Goal: Task Accomplishment & Management: Manage account settings

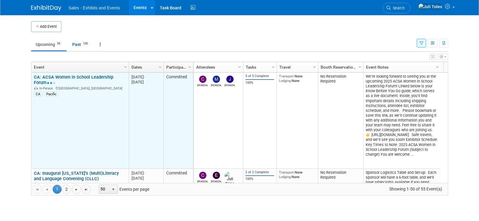
click at [108, 119] on td "CA: ACSA Women in School Leadership Forum CA: ACSA Women in School Leadership F…" at bounding box center [79, 121] width 97 height 96
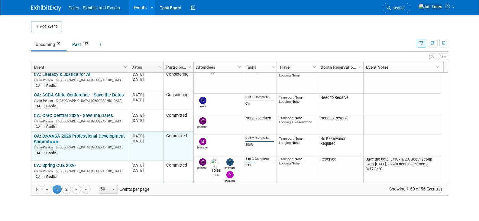
scroll to position [1617, 0]
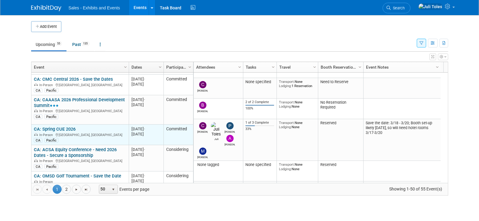
click at [61, 126] on link "CA: Spring CUE 2026" at bounding box center [55, 128] width 42 height 5
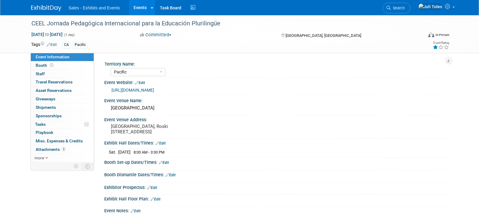
select select "Pacific"
click at [40, 75] on span "Staff 0" at bounding box center [40, 73] width 9 height 5
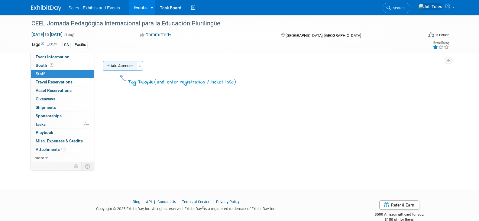
click at [118, 68] on button "Add Attendee" at bounding box center [120, 66] width 34 height 10
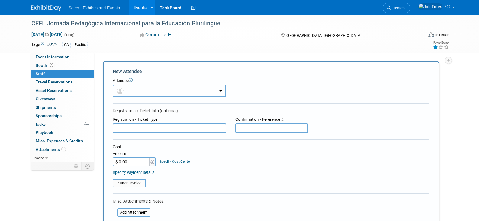
click at [125, 90] on span "button" at bounding box center [121, 90] width 9 height 5
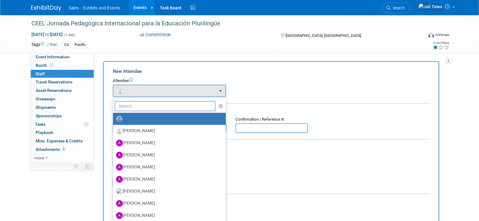
click at [134, 109] on input "text" at bounding box center [165, 106] width 101 height 10
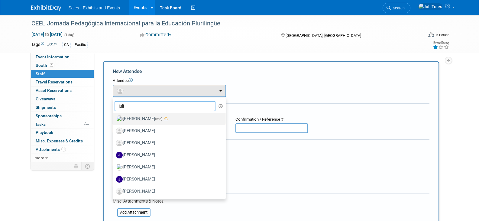
type input "juli"
click at [127, 115] on label "Juli Toles (me)" at bounding box center [168, 119] width 104 height 10
click at [114, 116] on input "Juli Toles (me)" at bounding box center [112, 118] width 4 height 4
select select "18cd6077-e990-41ea-a89a-49a2f4d8b26a"
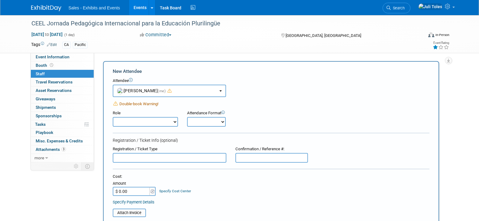
click at [127, 122] on select "Author Demonstrator Host Planner Presenter Product Rep Sales Representative" at bounding box center [145, 122] width 65 height 10
select select "4"
click at [113, 117] on select "Author Demonstrator Host Planner Presenter Product Rep Sales Representative" at bounding box center [145, 122] width 65 height 10
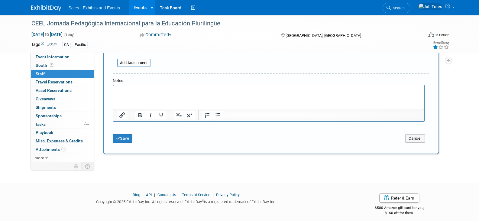
scroll to position [181, 0]
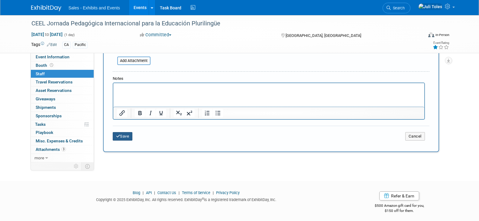
click at [121, 137] on button "Save" at bounding box center [123, 136] width 20 height 8
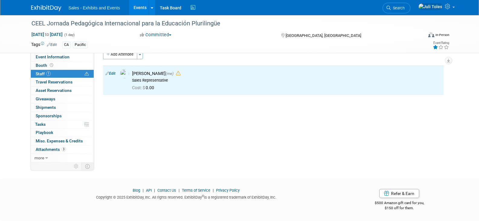
scroll to position [0, 0]
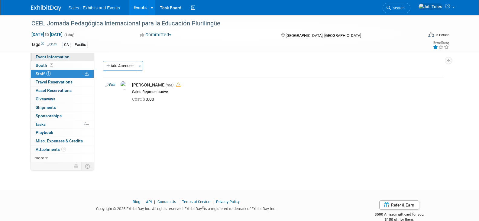
click at [65, 58] on span "Event Information" at bounding box center [53, 56] width 34 height 5
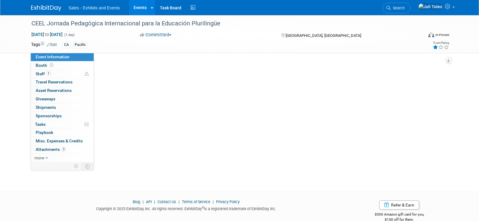
select select "Pacific"
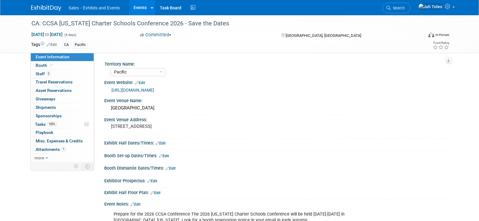
select select "Pacific"
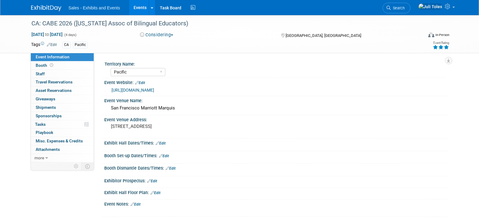
select select "Pacific"
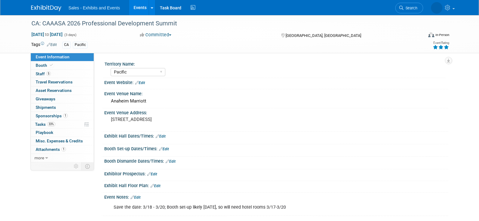
select select "Pacific"
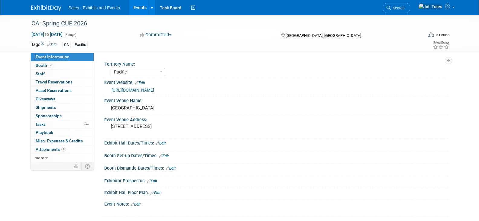
select select "Pacific"
click at [37, 7] on img at bounding box center [46, 8] width 30 height 6
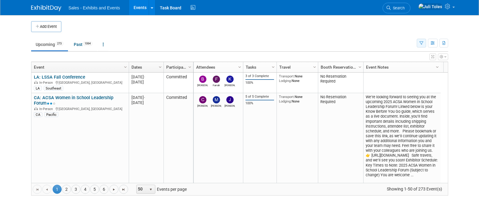
click at [420, 43] on icon "button" at bounding box center [421, 43] width 4 height 4
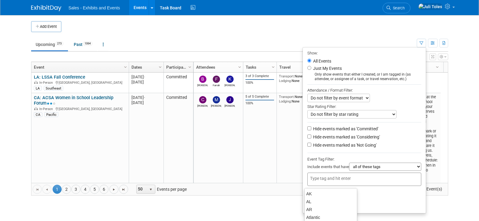
click at [350, 181] on input "text" at bounding box center [334, 178] width 48 height 6
type input "ca"
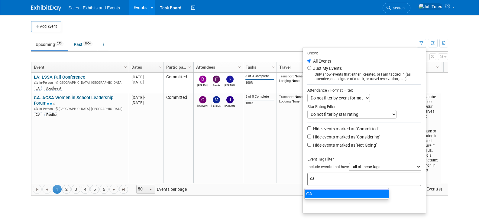
click at [319, 190] on div "CA" at bounding box center [346, 193] width 85 height 8
type input "CA"
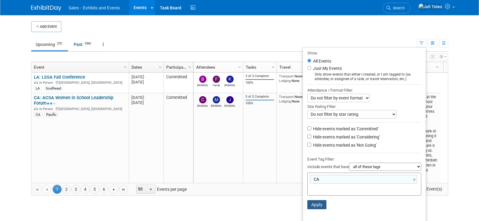
click at [313, 206] on button "Apply" at bounding box center [316, 204] width 19 height 9
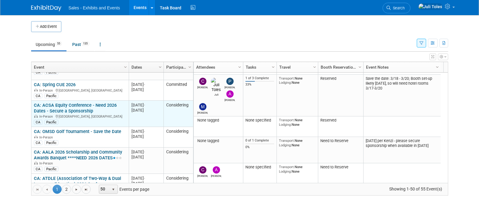
click at [51, 102] on link "CA: ACSA Equity Conference - Need 2026 Dates - Secure a Sponsorship" at bounding box center [75, 107] width 83 height 11
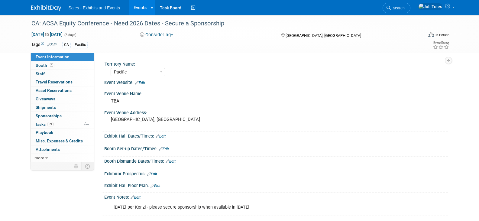
select select "Pacific"
click at [44, 7] on img at bounding box center [46, 8] width 30 height 6
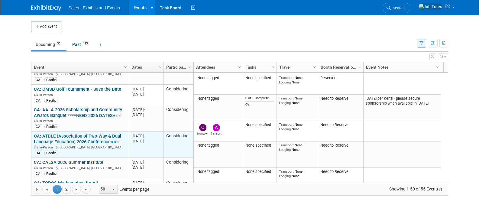
drag, startPoint x: 64, startPoint y: 129, endPoint x: 48, endPoint y: 133, distance: 16.4
click at [48, 133] on link "CA: ATDLE (Association of Two-Way & Dual Language Education) 2026 Conference" at bounding box center [77, 138] width 87 height 11
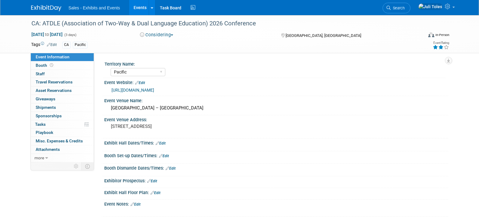
select select "Pacific"
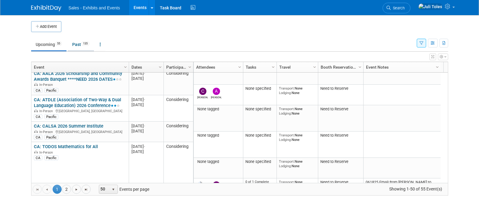
click at [83, 40] on link "Past 135" at bounding box center [81, 44] width 26 height 11
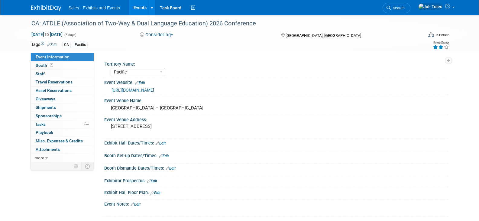
select select "Pacific"
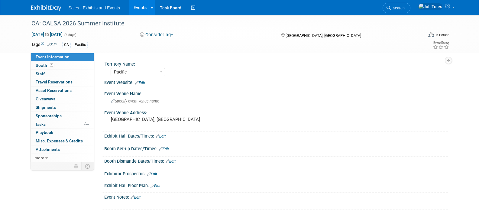
select select "Pacific"
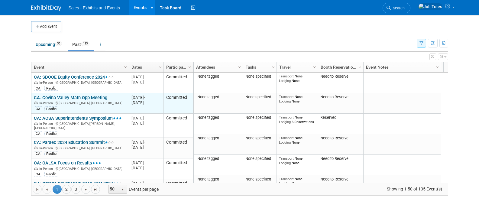
click at [70, 113] on td "CA: Covina Valley Math Opp Meeting CA: Covina Valley Math Opp Meeting In-Person…" at bounding box center [79, 103] width 97 height 21
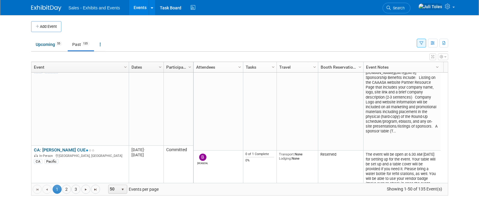
click at [76, 43] on link "Past 135" at bounding box center [81, 44] width 26 height 11
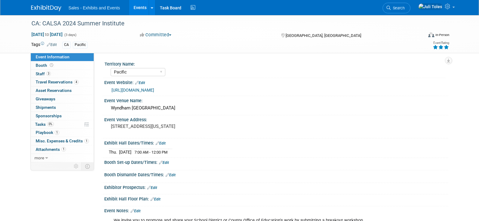
select select "Pacific"
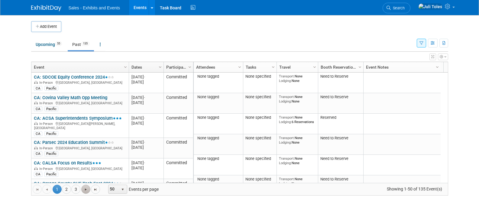
click at [86, 187] on span "Go to the next page" at bounding box center [85, 189] width 5 height 5
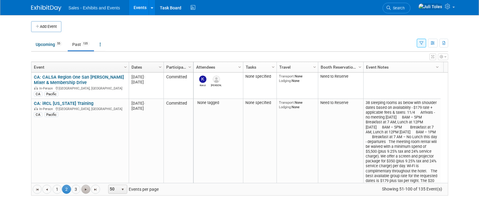
click at [86, 187] on span "Go to the next page" at bounding box center [85, 189] width 5 height 5
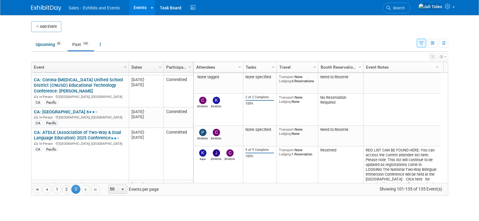
scroll to position [653, 0]
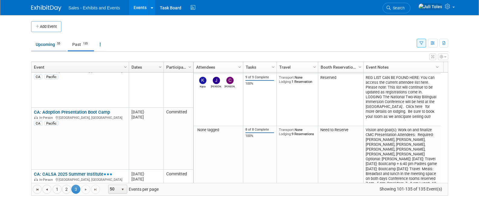
click at [44, 43] on link "Upcoming 55" at bounding box center [48, 44] width 35 height 11
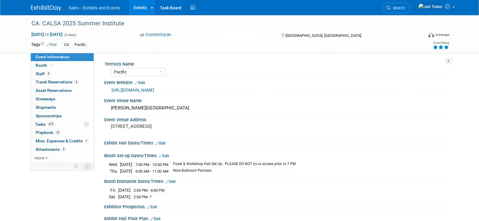
select select "Pacific"
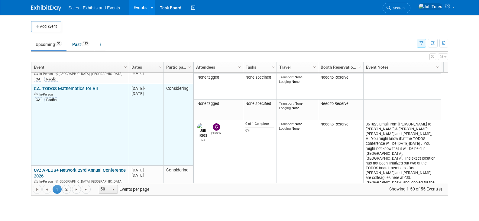
scroll to position [1762, 0]
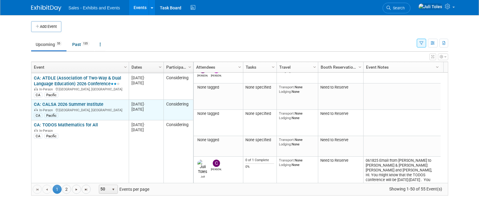
click at [74, 102] on link "CA: CALSA 2026 Summer Institute" at bounding box center [68, 104] width 69 height 5
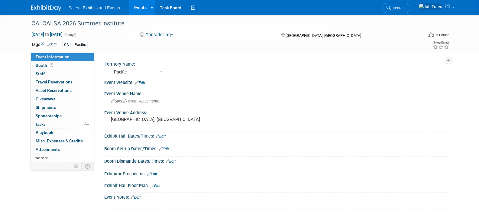
select select "Pacific"
click at [126, 99] on span "Specify event venue name" at bounding box center [135, 101] width 48 height 5
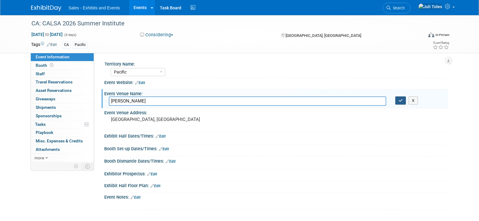
type input "[PERSON_NAME]"
click at [404, 103] on button "button" at bounding box center [400, 100] width 11 height 8
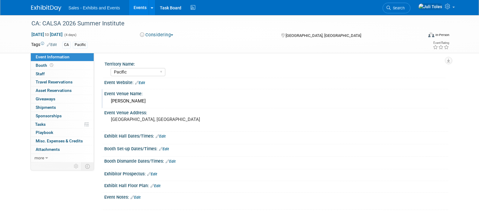
click at [41, 9] on img at bounding box center [46, 8] width 30 height 6
